Goal: Task Accomplishment & Management: Use online tool/utility

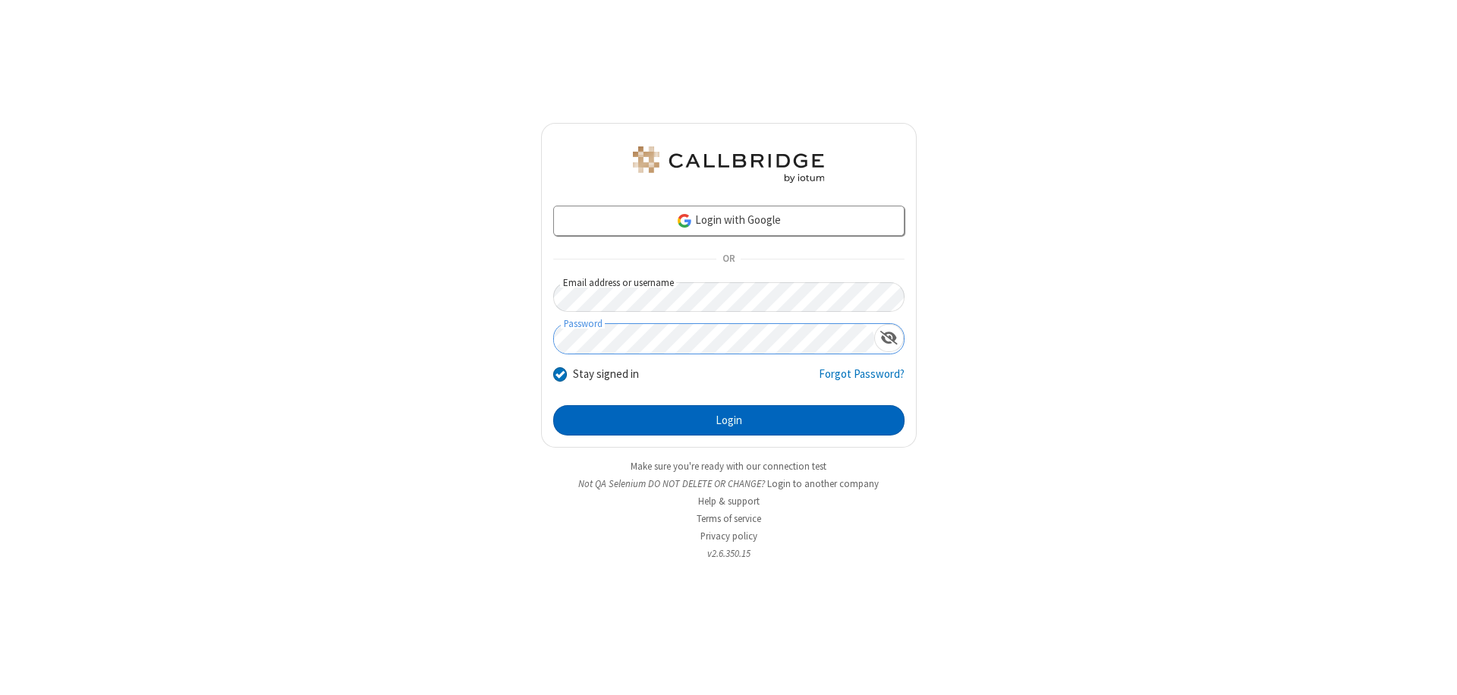
click at [729, 420] on button "Login" at bounding box center [728, 420] width 351 height 30
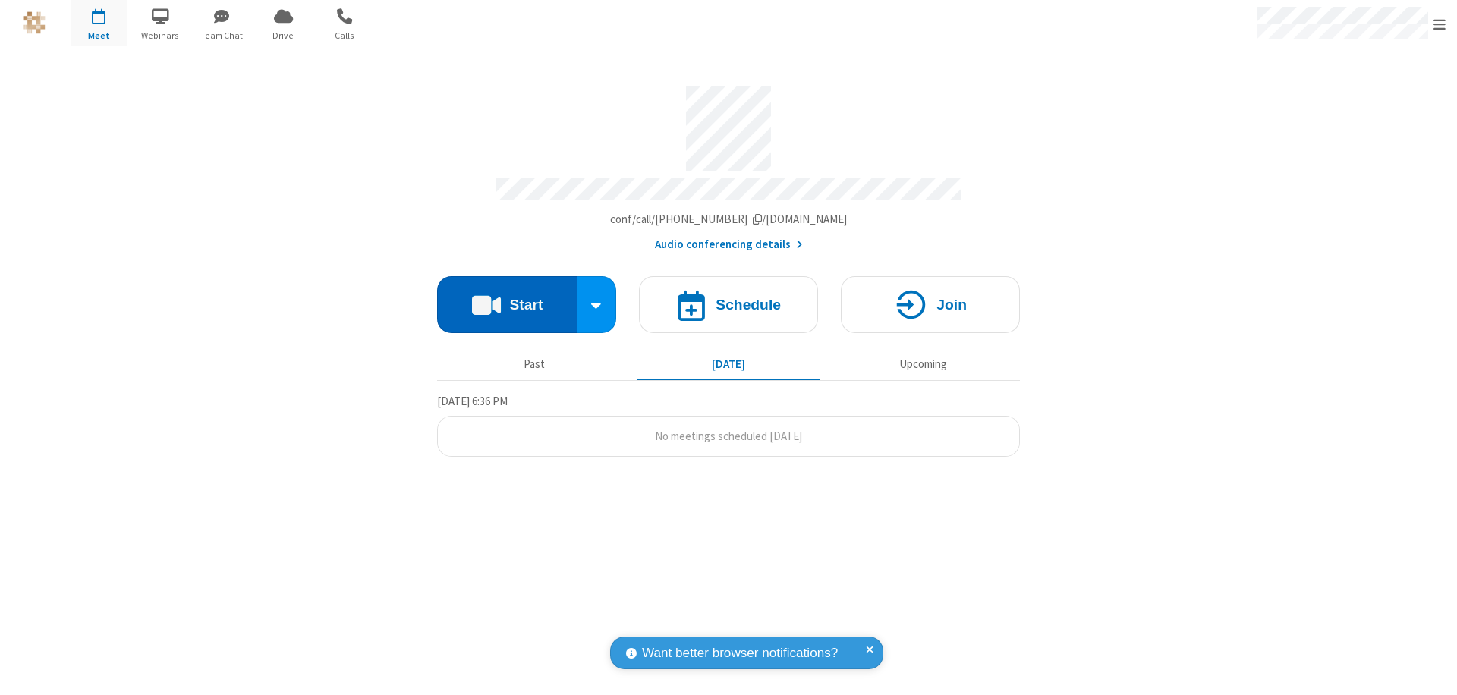
click at [507, 297] on button "Start" at bounding box center [507, 304] width 140 height 57
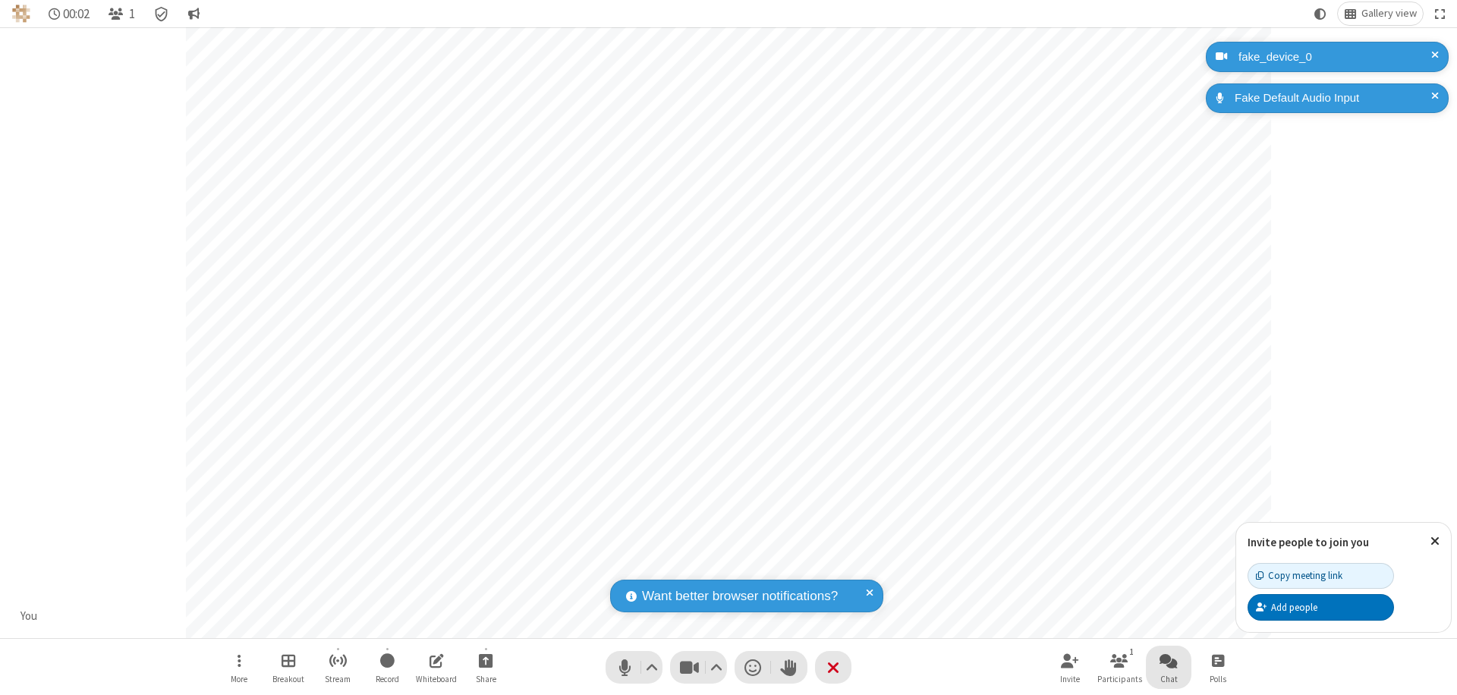
click at [1169, 660] on span "Open chat" at bounding box center [1169, 660] width 18 height 19
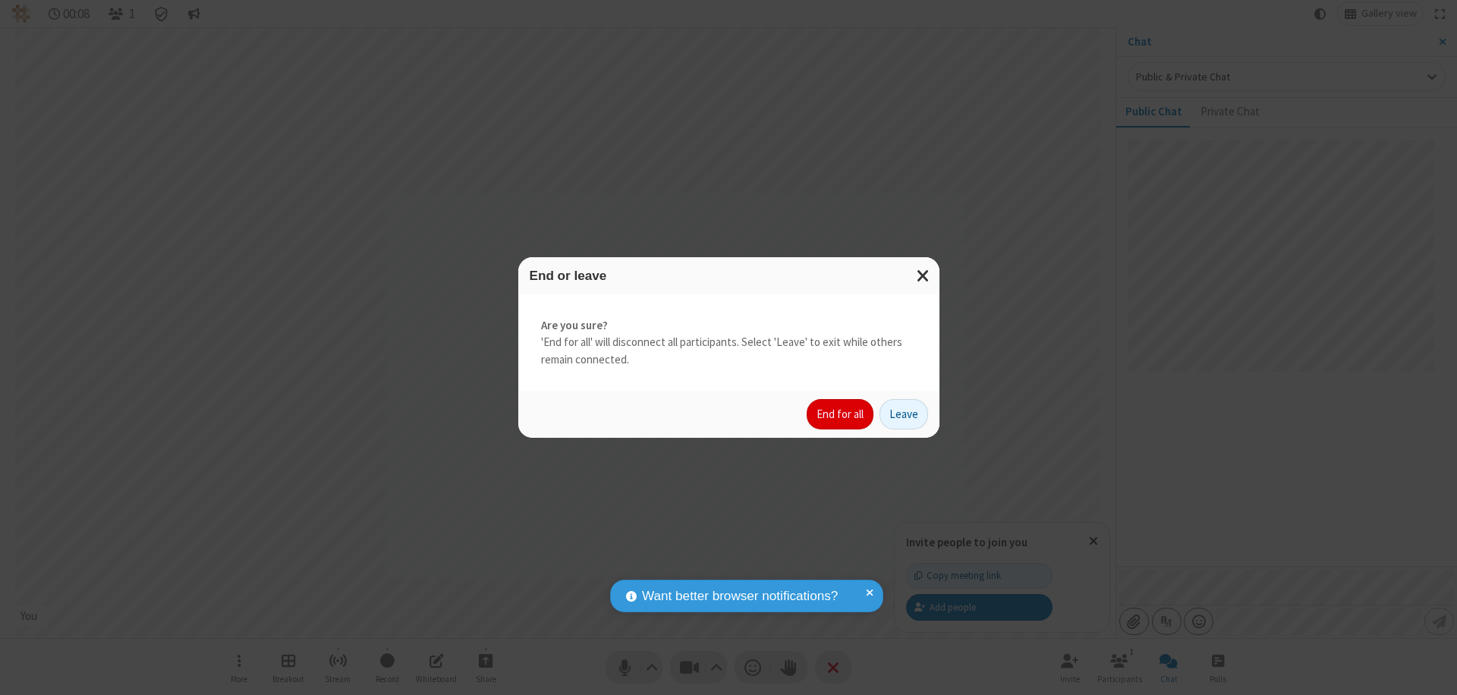
click at [841, 414] on button "End for all" at bounding box center [840, 414] width 67 height 30
